Goal: Task Accomplishment & Management: Use online tool/utility

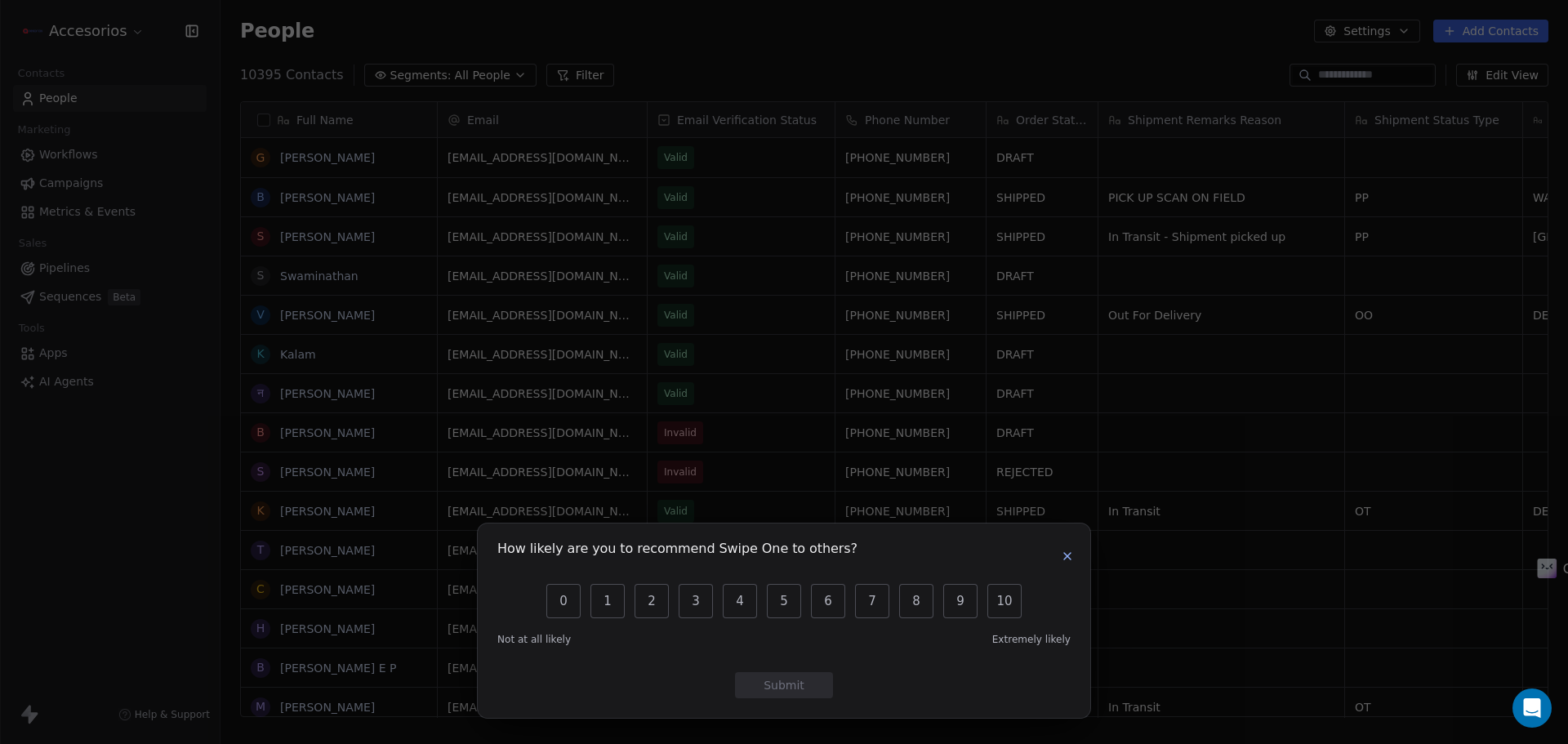
scroll to position [642, 1336]
click at [1074, 550] on button "button" at bounding box center [1068, 556] width 20 height 20
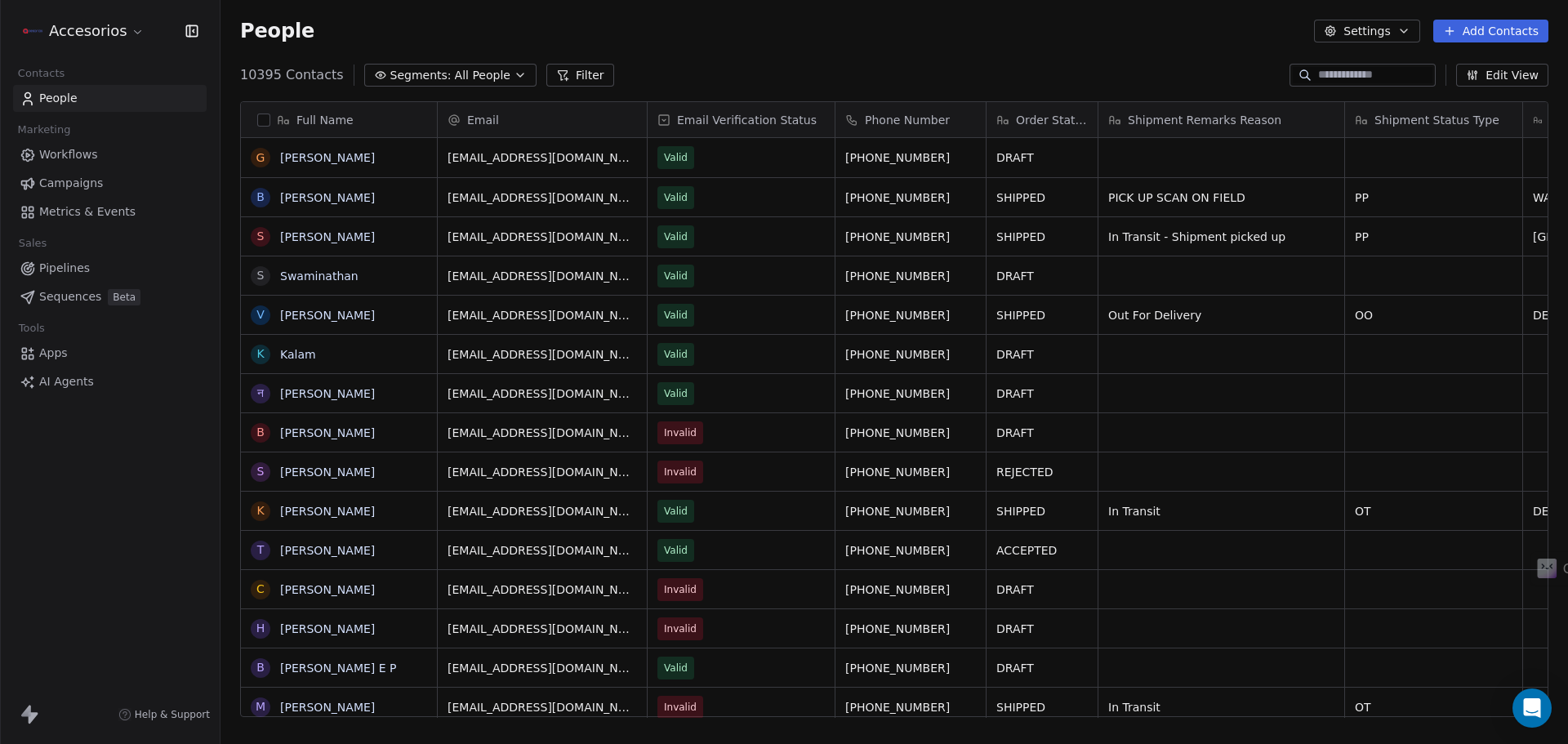
click at [83, 348] on link "Apps" at bounding box center [109, 353] width 193 height 27
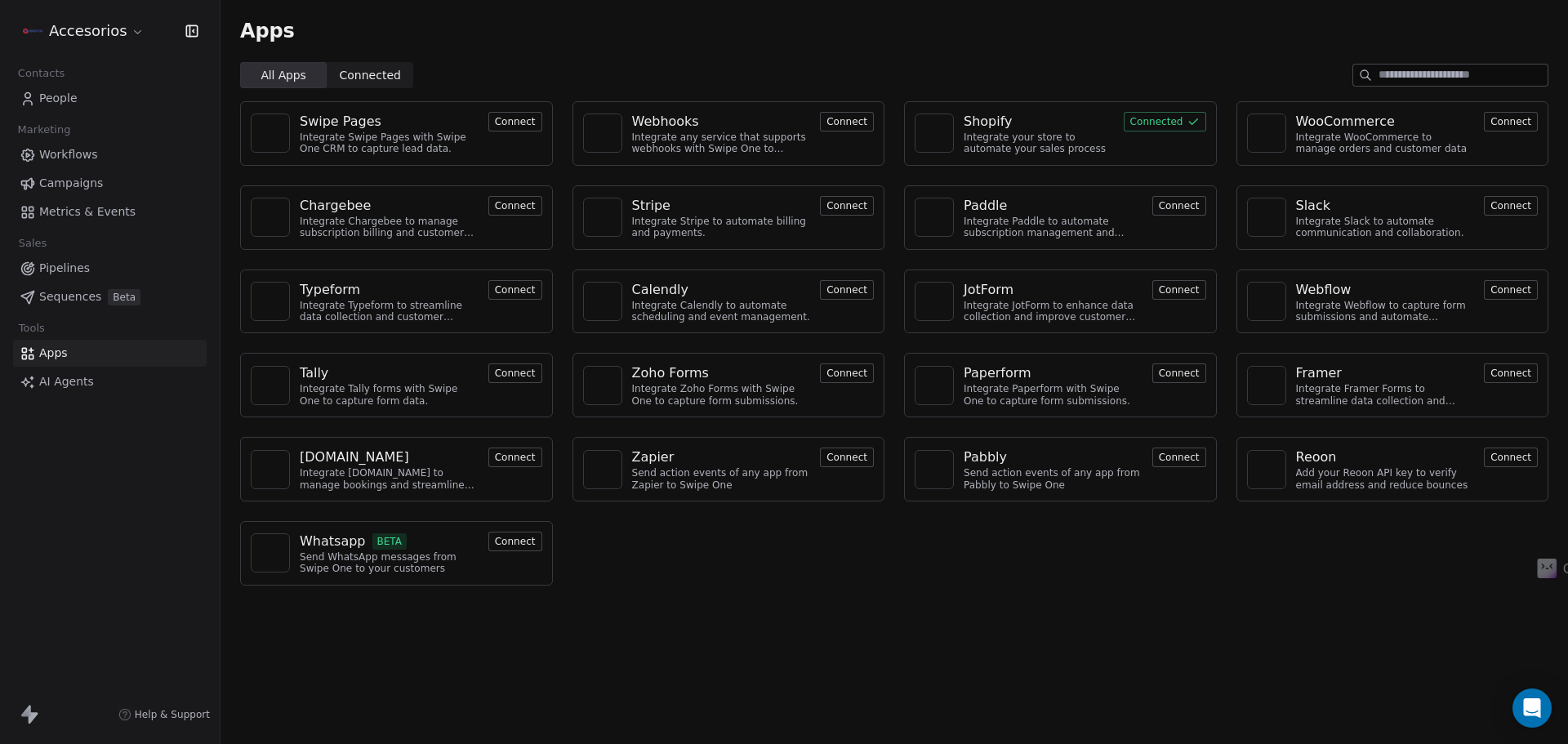
click at [1168, 124] on button "Connected" at bounding box center [1165, 122] width 83 height 20
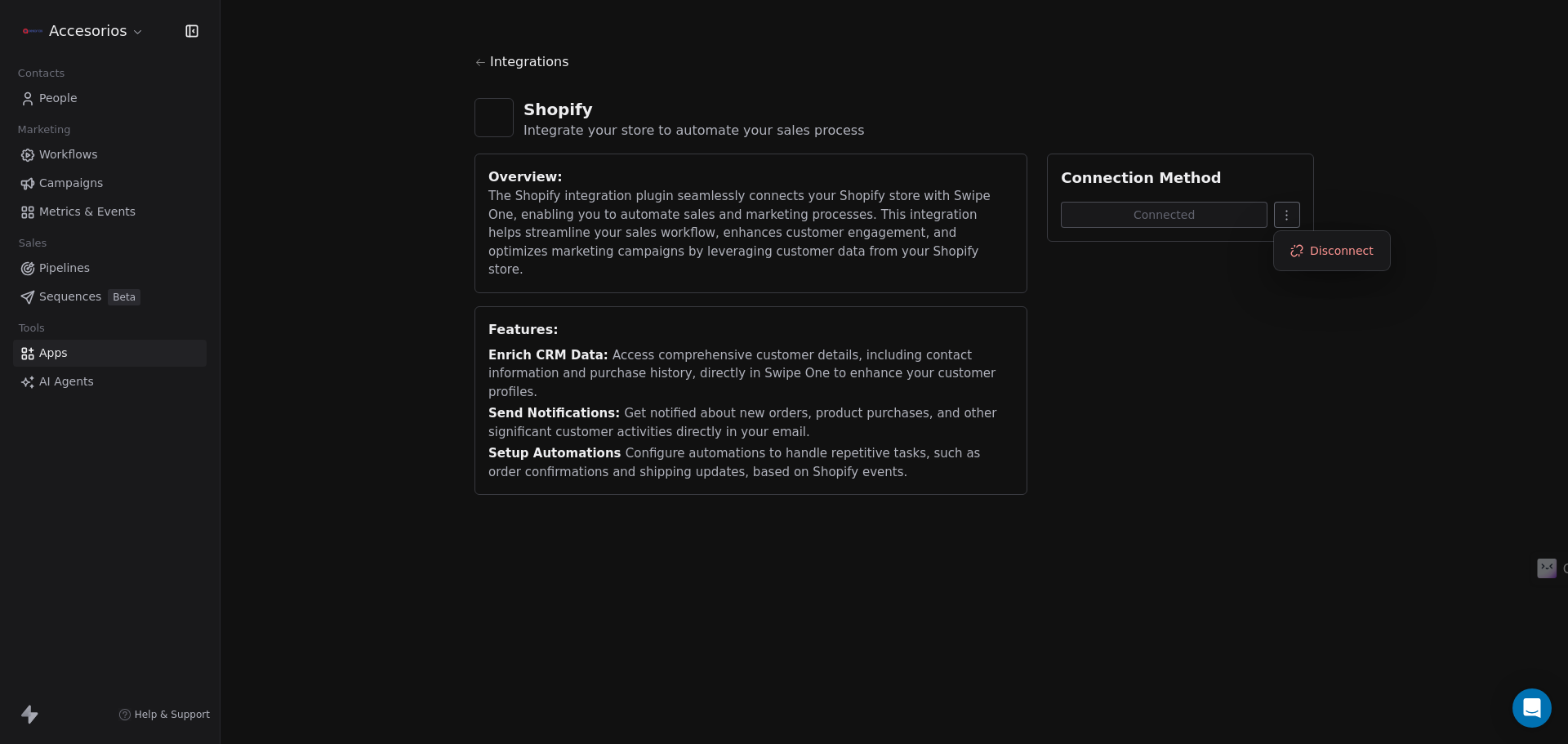
click at [1280, 212] on html "Accesorios Contacts People Marketing Workflows Campaigns Metrics & Events Sales…" at bounding box center [784, 372] width 1568 height 744
click at [1312, 255] on div "Disconnect" at bounding box center [1332, 250] width 103 height 26
click at [1291, 223] on html "Accesorios Contacts People Marketing Workflows Campaigns Metrics & Events Sales…" at bounding box center [784, 372] width 1568 height 744
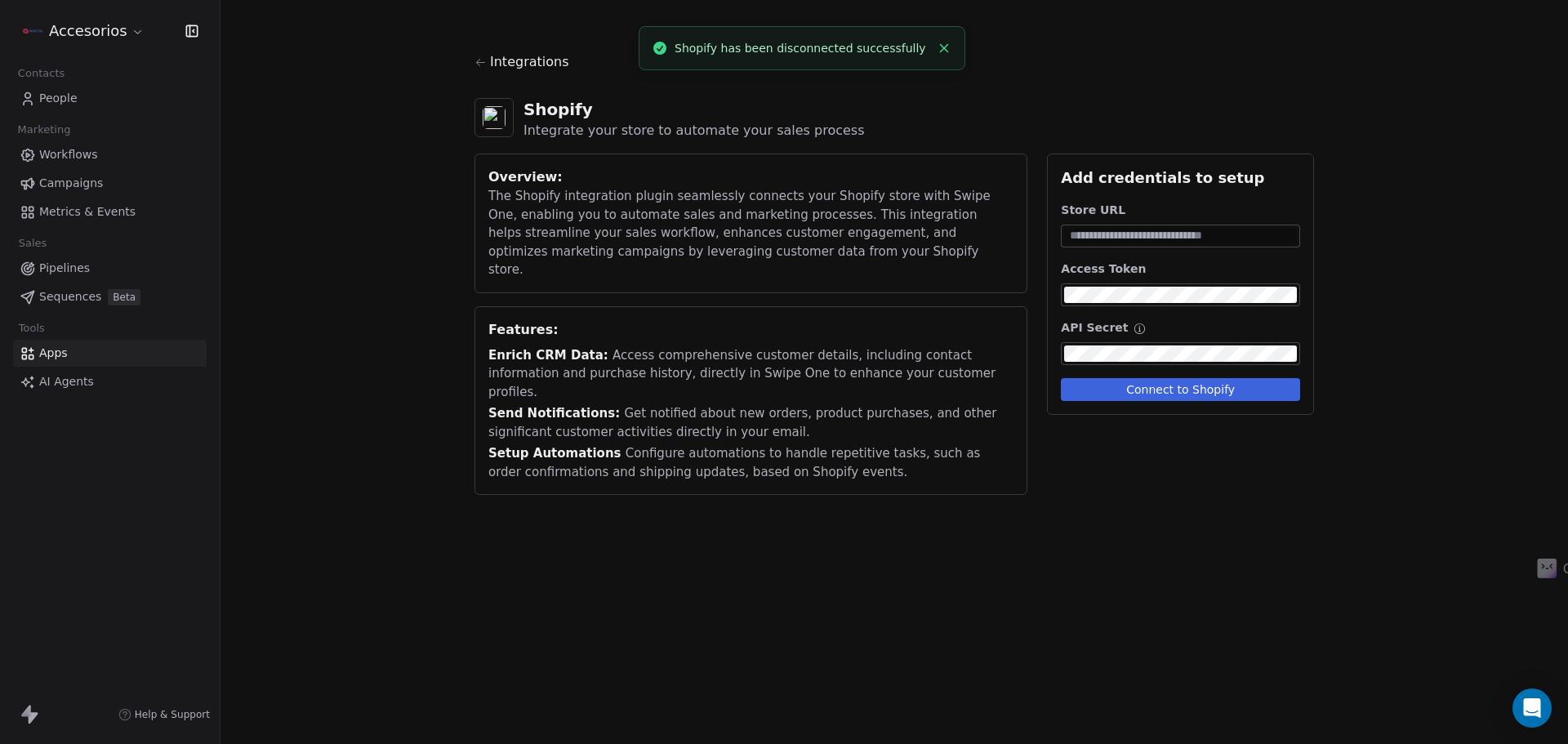
click at [1147, 232] on input at bounding box center [1181, 236] width 233 height 16
paste input "**********"
type input "**********"
click at [1175, 391] on button "Connect to Shopify" at bounding box center [1181, 390] width 240 height 23
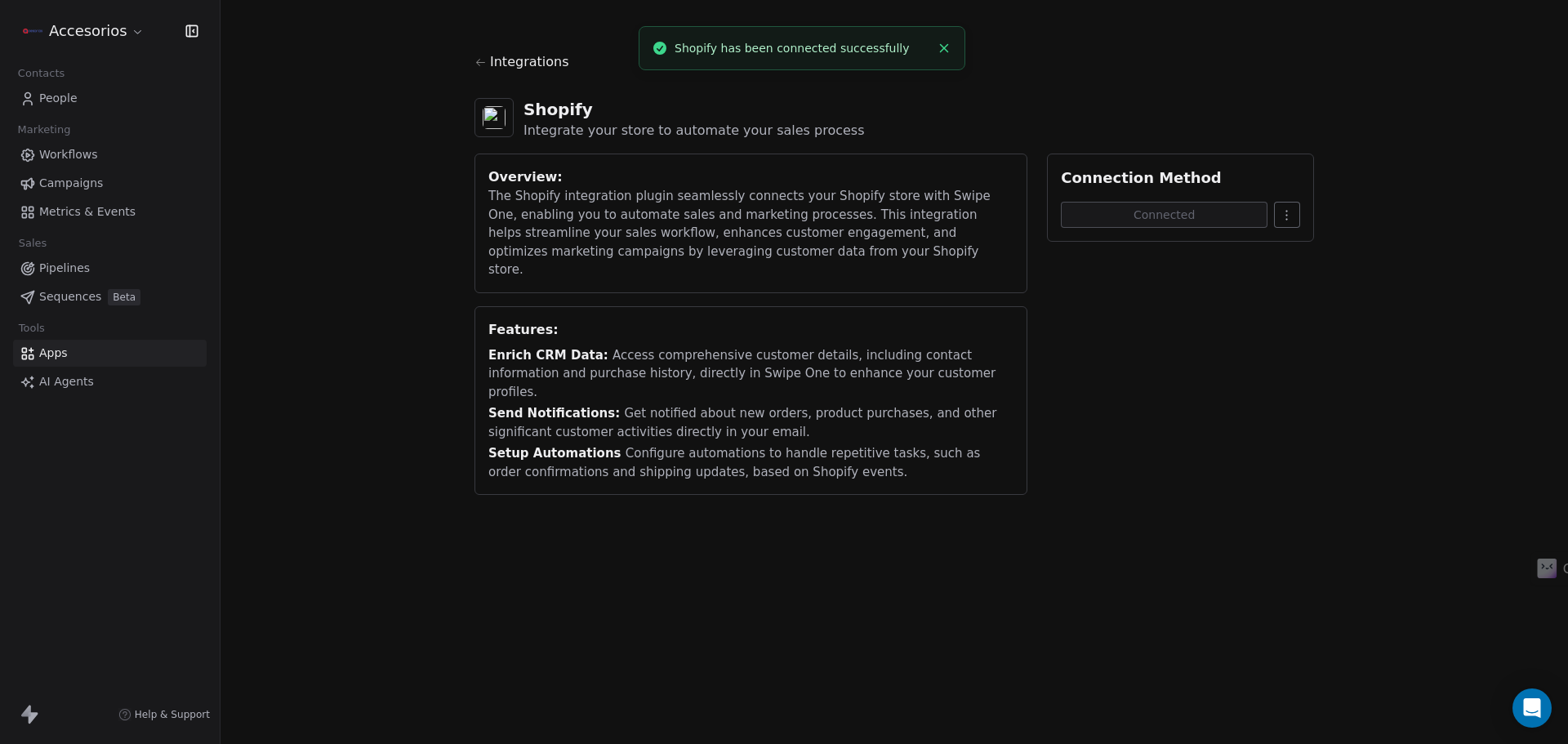
click at [1298, 212] on html "Accesorios Contacts People Marketing Workflows Campaigns Metrics & Events Sales…" at bounding box center [784, 372] width 1568 height 744
click at [1039, 383] on html "Accesorios Contacts People Marketing Workflows Campaigns Metrics & Events Sales…" at bounding box center [784, 372] width 1568 height 744
click at [488, 59] on div "Integrations" at bounding box center [894, 69] width 840 height 32
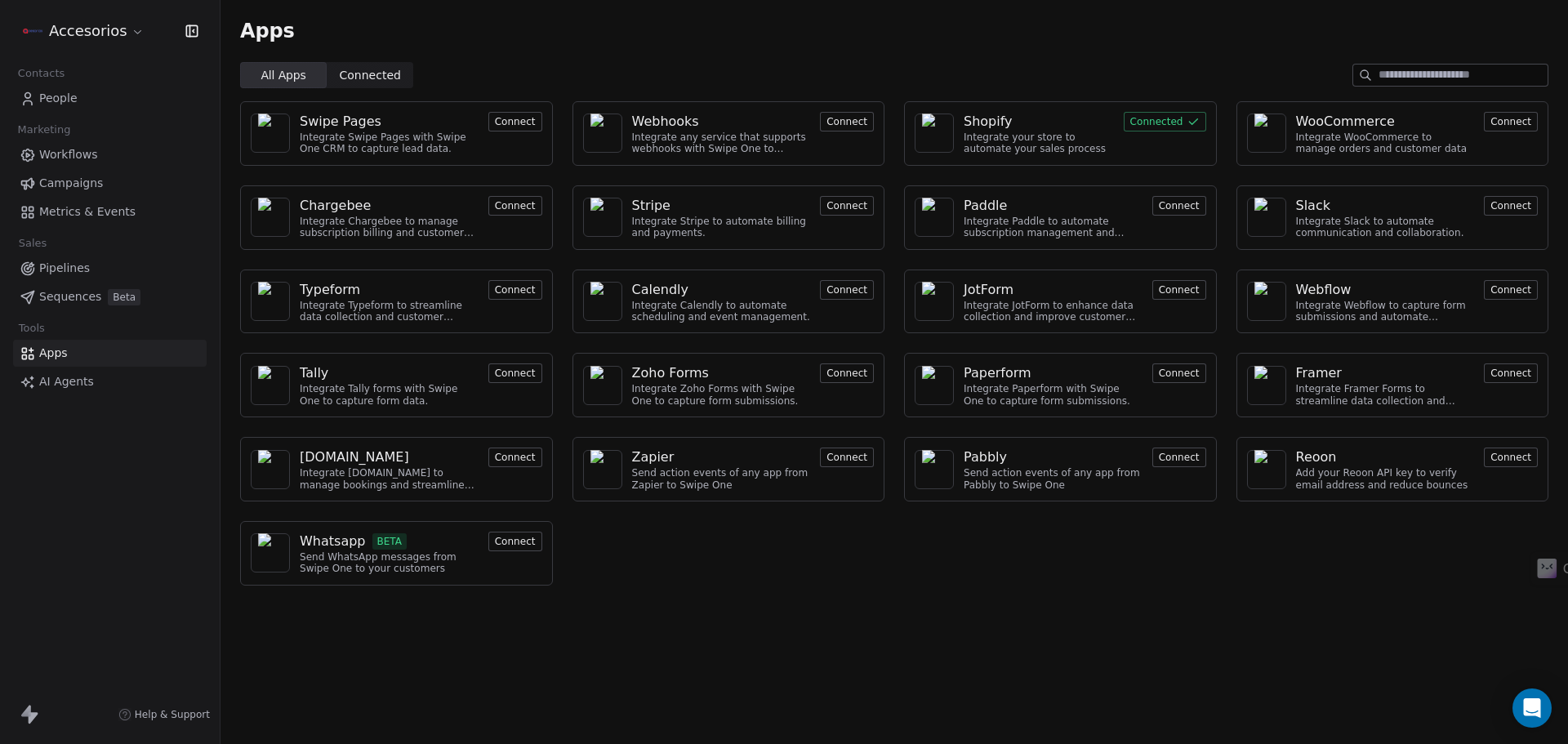
click at [69, 99] on span "People" at bounding box center [58, 98] width 38 height 17
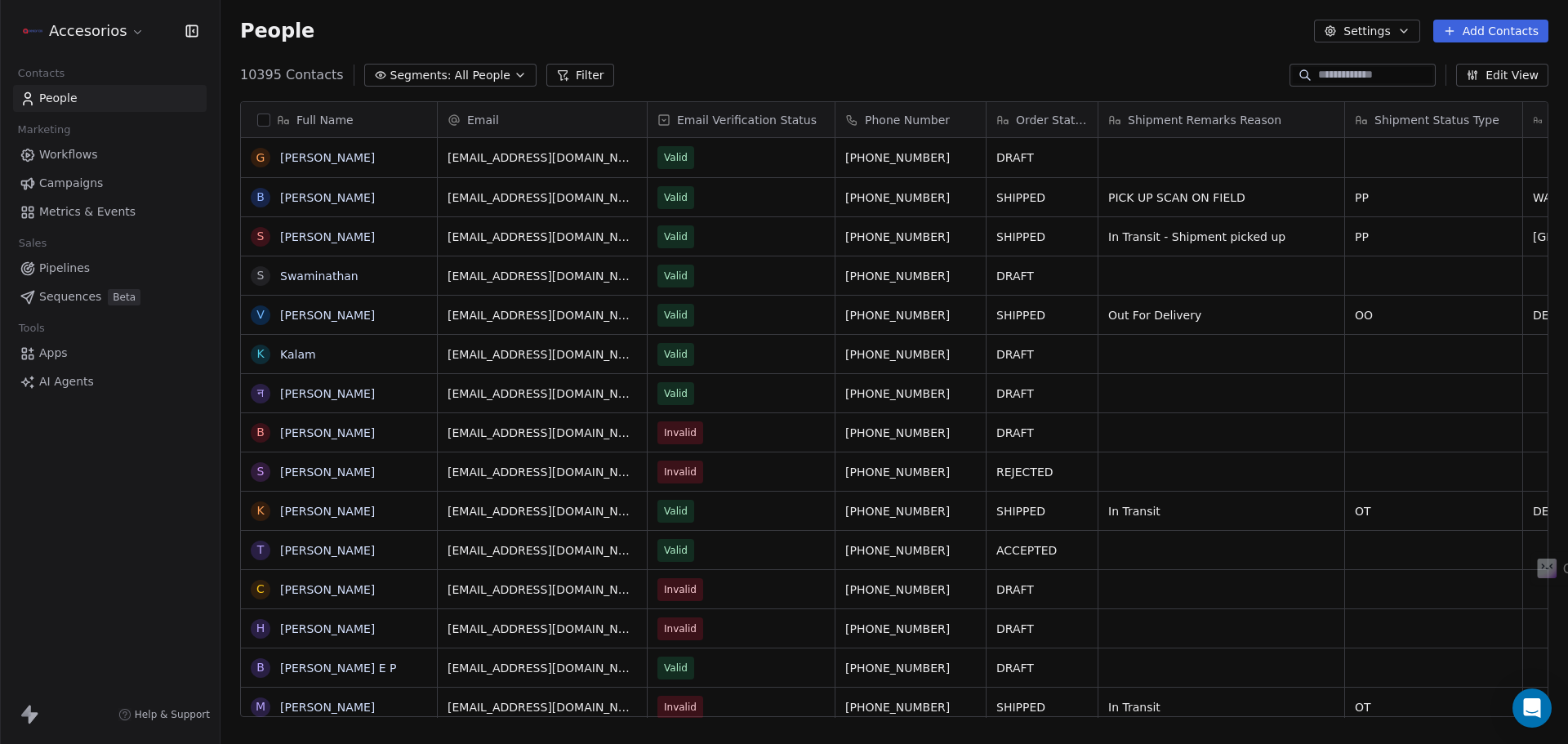
scroll to position [642, 1336]
click at [55, 347] on span "Apps" at bounding box center [53, 353] width 29 height 17
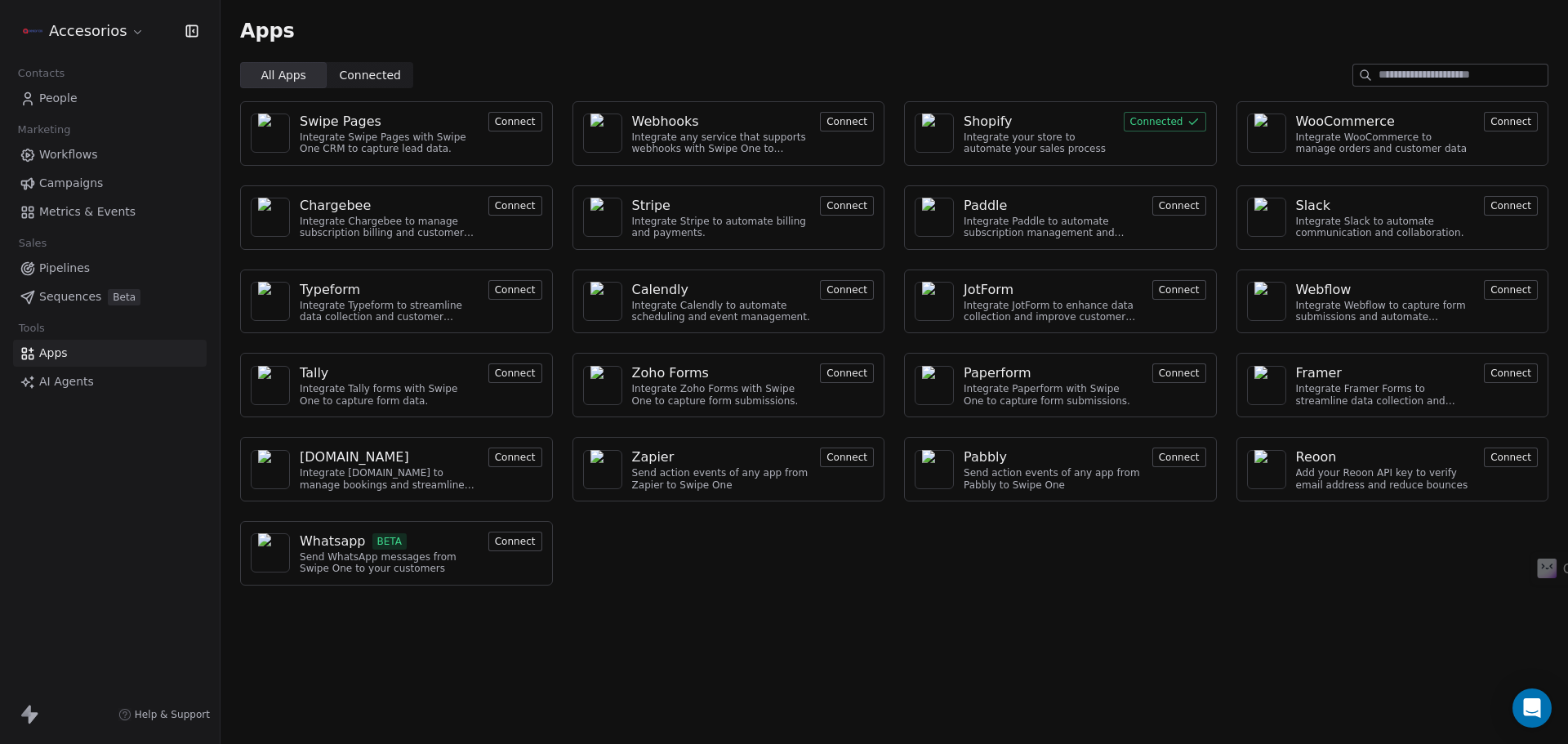
click at [978, 124] on div "Shopify" at bounding box center [989, 122] width 49 height 20
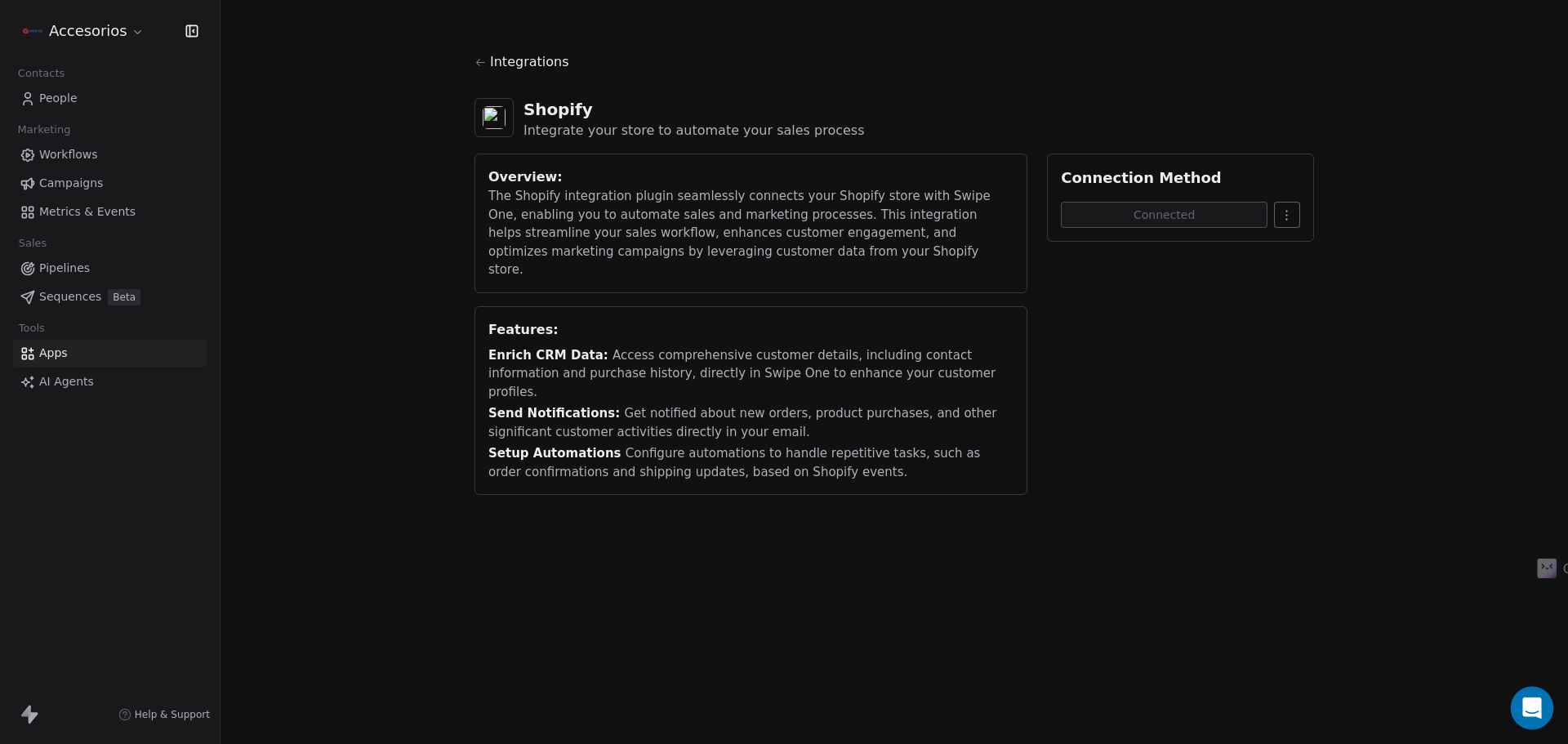
click at [1537, 698] on div "Open Intercom Messenger" at bounding box center [1533, 709] width 44 height 44
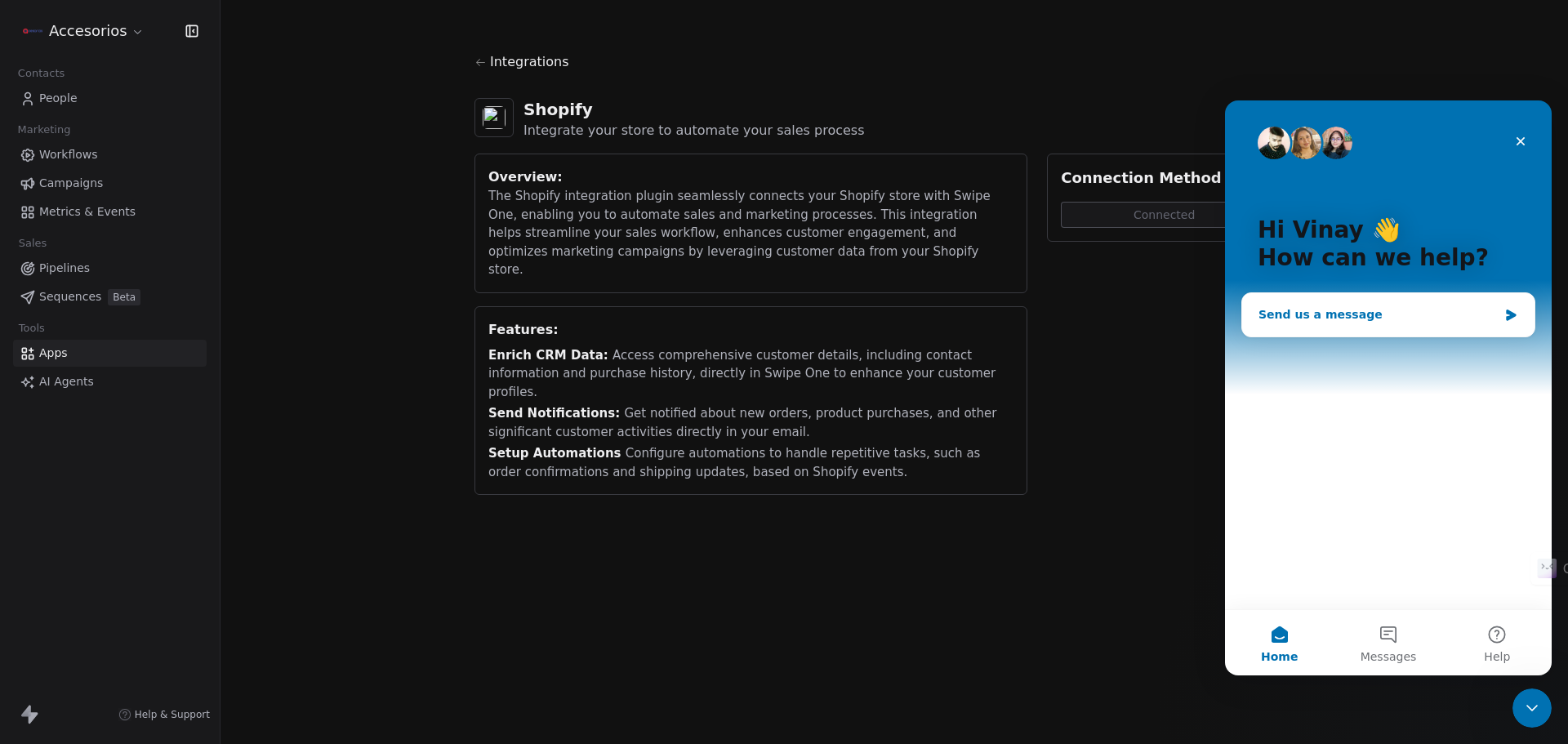
click at [1340, 310] on div "Send us a message" at bounding box center [1379, 315] width 240 height 17
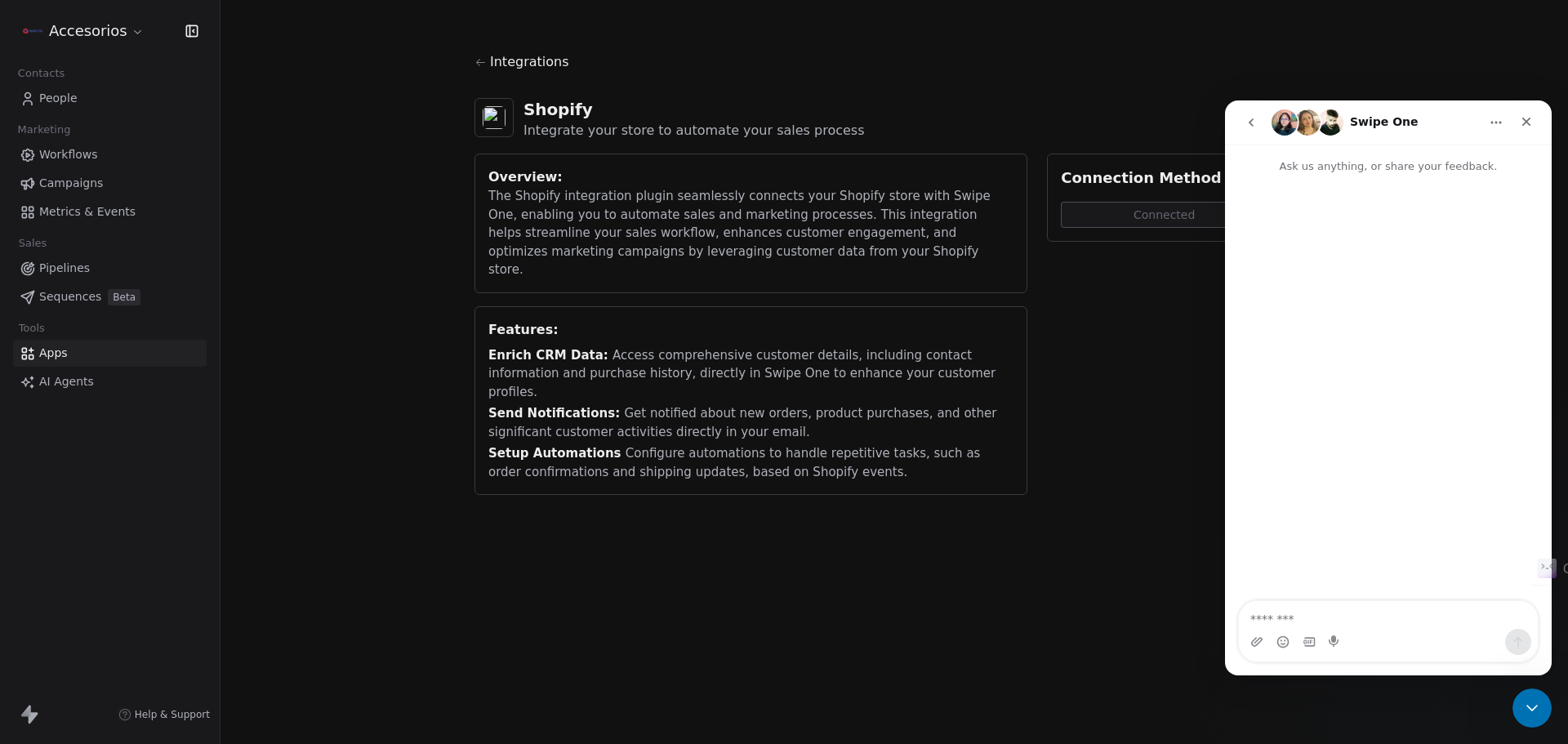
click at [1342, 609] on textarea "Message…" at bounding box center [1388, 615] width 299 height 28
type textarea "**********"
